Goal: Entertainment & Leisure: Consume media (video, audio)

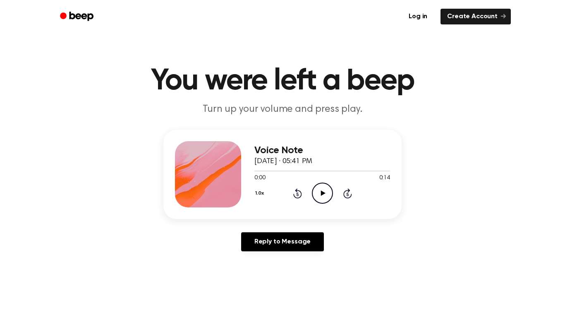
click at [325, 197] on icon "Play Audio" at bounding box center [322, 192] width 21 height 21
click at [323, 193] on icon at bounding box center [322, 192] width 5 height 5
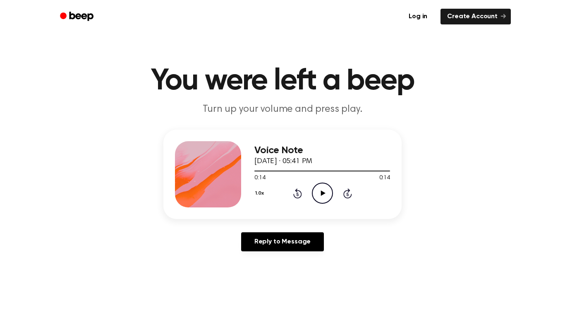
click at [323, 193] on icon at bounding box center [322, 192] width 5 height 5
click at [323, 193] on icon at bounding box center [322, 192] width 4 height 5
click at [323, 193] on icon at bounding box center [322, 192] width 5 height 5
click at [346, 197] on icon at bounding box center [347, 193] width 9 height 10
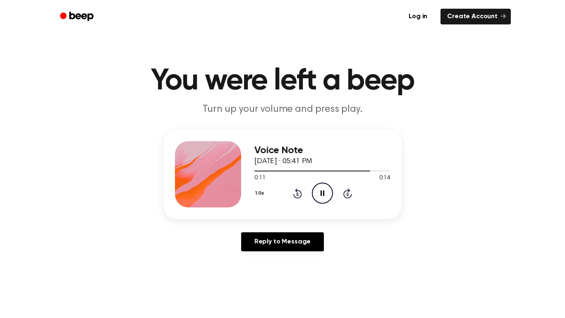
click at [296, 196] on icon "Rewind 5 seconds" at bounding box center [297, 193] width 9 height 11
click at [296, 191] on icon at bounding box center [297, 193] width 9 height 10
click at [299, 196] on icon "Rewind 5 seconds" at bounding box center [297, 193] width 9 height 11
click at [323, 194] on icon at bounding box center [322, 192] width 5 height 5
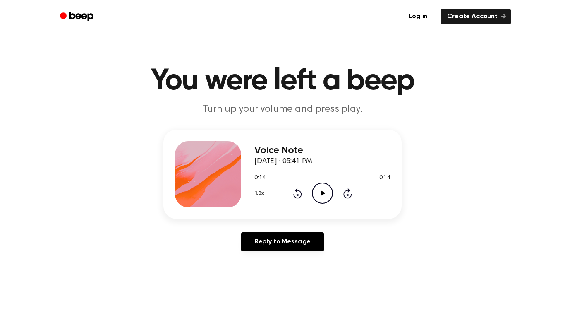
click at [323, 194] on icon at bounding box center [322, 192] width 5 height 5
click at [319, 193] on icon "Play Audio" at bounding box center [322, 192] width 21 height 21
